Goal: Use online tool/utility: Utilize a website feature to perform a specific function

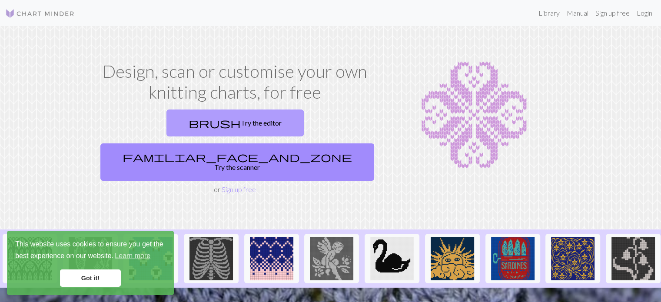
click at [167, 128] on link "brush Try the editor" at bounding box center [235, 123] width 137 height 27
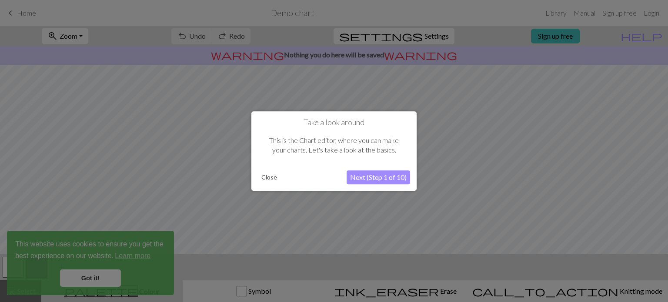
click at [272, 177] on button "Close" at bounding box center [269, 177] width 23 height 13
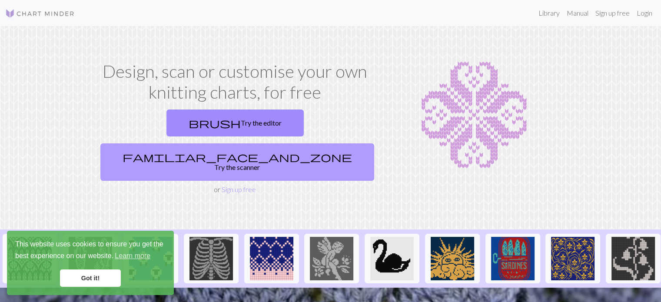
click at [279, 151] on span "familiar_face_and_zone" at bounding box center [238, 157] width 230 height 12
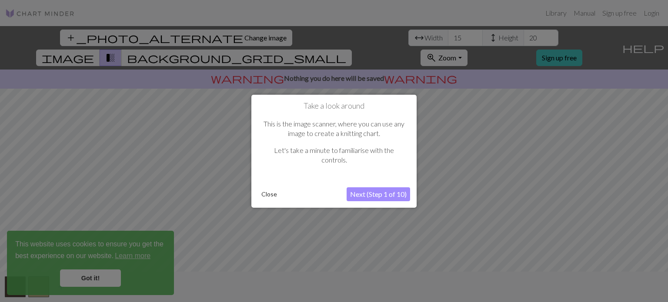
click at [363, 186] on div "Take a look around This is the image scanner, where you can use any image to cr…" at bounding box center [333, 150] width 165 height 113
click at [367, 197] on button "Next (Step 1 of 10)" at bounding box center [377, 194] width 63 height 14
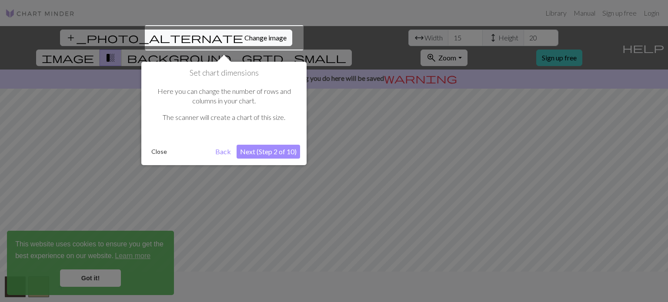
click at [258, 153] on button "Next (Step 2 of 10)" at bounding box center [268, 152] width 63 height 14
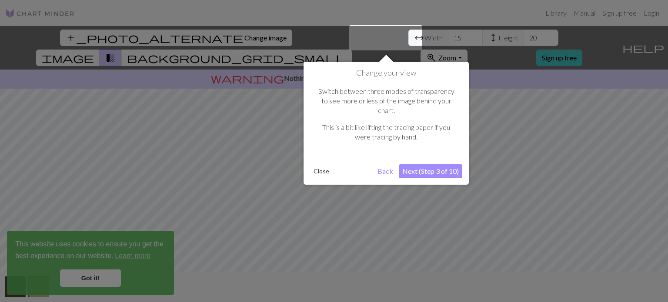
click at [430, 164] on button "Next (Step 3 of 10)" at bounding box center [430, 171] width 63 height 14
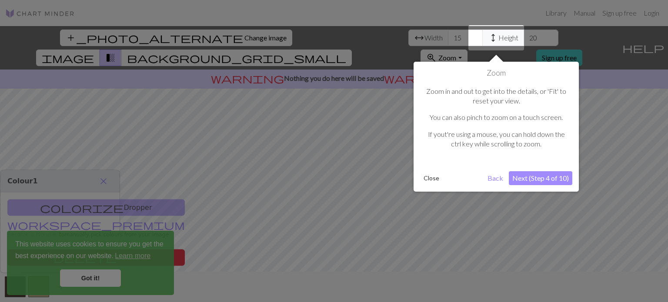
click at [524, 172] on button "Next (Step 4 of 10)" at bounding box center [540, 178] width 63 height 14
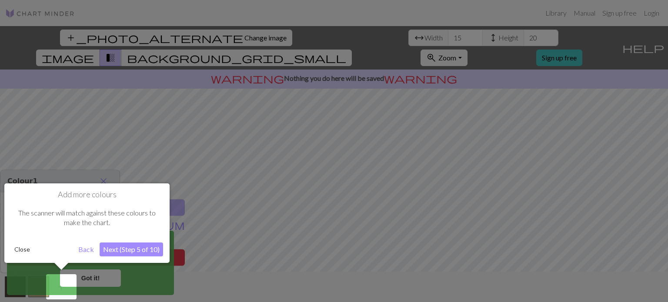
click at [20, 252] on button "Close" at bounding box center [22, 249] width 23 height 13
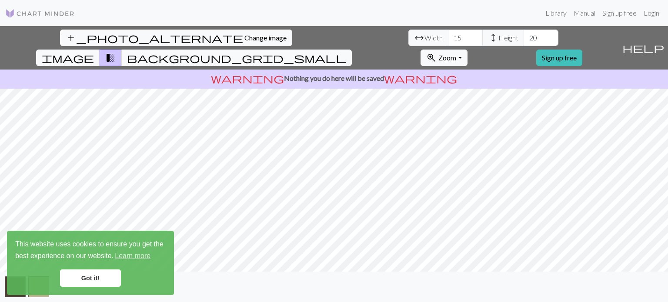
click at [93, 278] on link "Got it!" at bounding box center [90, 278] width 61 height 17
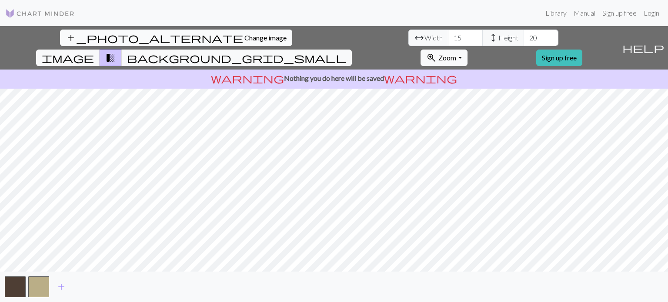
click at [244, 37] on span "Change image" at bounding box center [265, 37] width 42 height 8
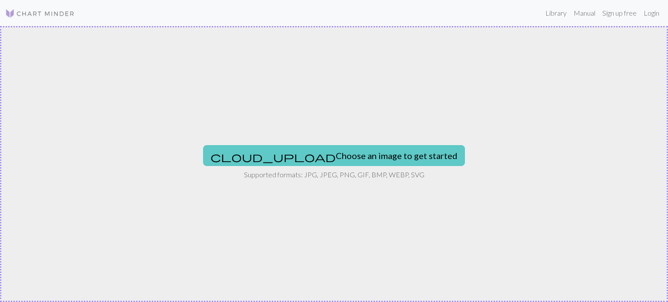
click at [367, 155] on button "cloud_upload Choose an image to get started" at bounding box center [334, 155] width 262 height 21
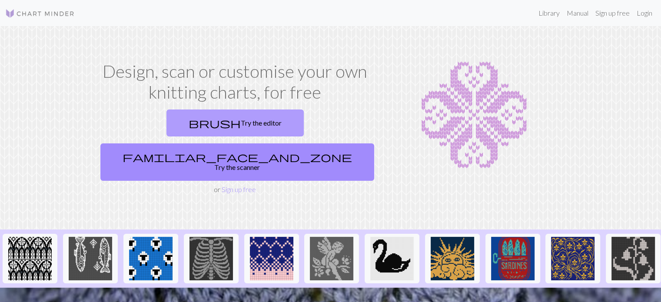
click at [167, 116] on link "brush Try the editor" at bounding box center [235, 123] width 137 height 27
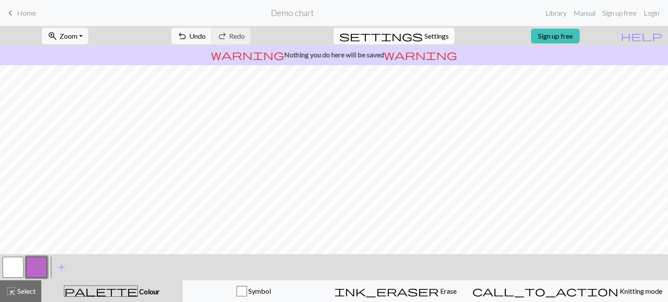
click at [433, 28] on button "settings Settings" at bounding box center [393, 36] width 121 height 17
select select "aran"
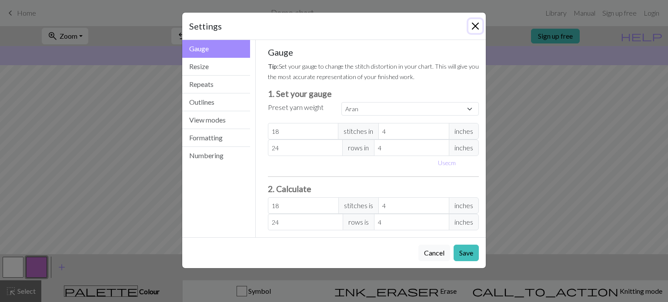
click at [473, 26] on button "Close" at bounding box center [475, 26] width 14 height 14
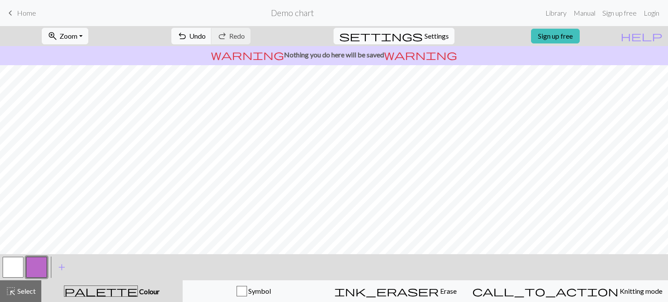
click at [424, 36] on span "Settings" at bounding box center [436, 36] width 24 height 10
select select "aran"
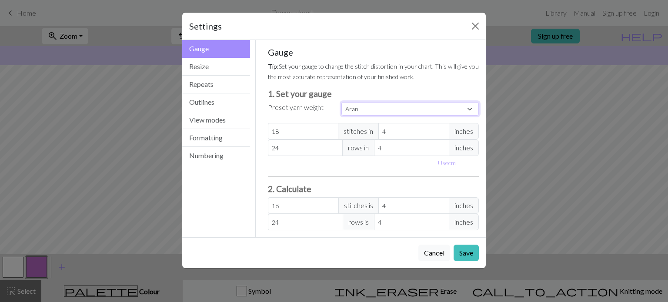
click at [377, 112] on select "Custom Square Lace Light Fingering Fingering Sport Double knit Worsted Aran Bul…" at bounding box center [409, 108] width 137 height 13
click at [417, 250] on div "Cancel Save" at bounding box center [333, 252] width 303 height 31
click at [430, 260] on button "Cancel" at bounding box center [434, 253] width 32 height 17
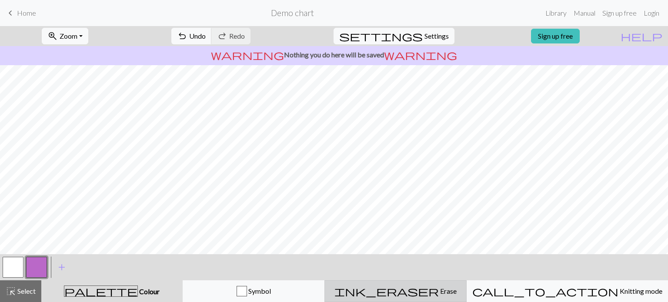
click at [453, 289] on div "ink_eraser Erase Erase" at bounding box center [395, 291] width 131 height 10
